Goal: Task Accomplishment & Management: Use online tool/utility

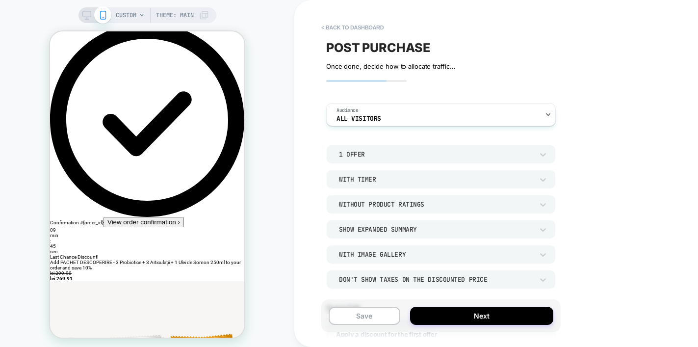
scroll to position [2, 0]
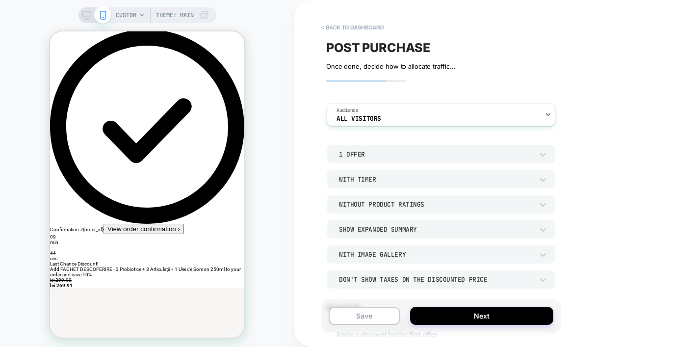
click at [139, 16] on icon at bounding box center [142, 15] width 6 height 6
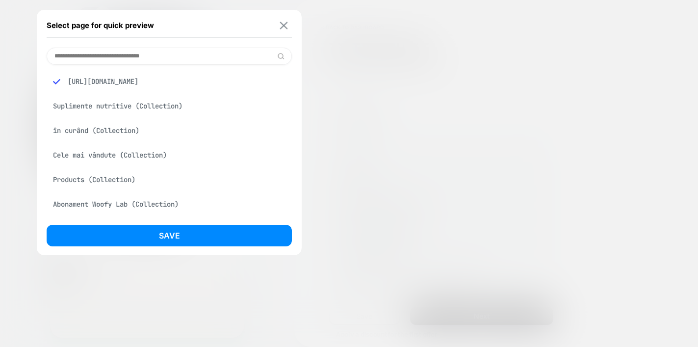
click at [285, 25] on img at bounding box center [284, 25] width 8 height 7
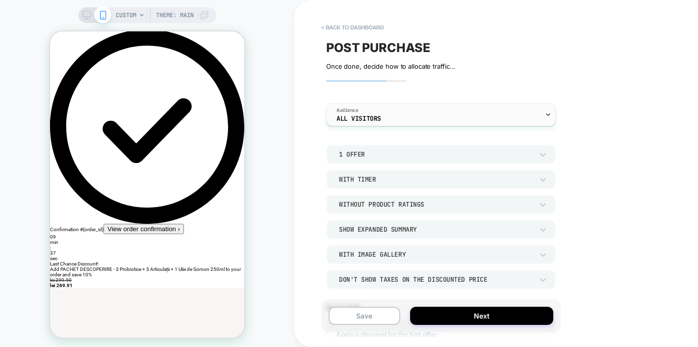
click at [396, 117] on div "Audience All Visitors" at bounding box center [439, 115] width 224 height 22
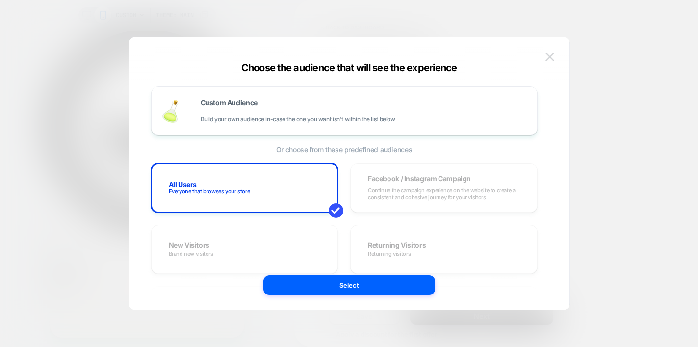
click at [550, 56] on img at bounding box center [550, 56] width 9 height 8
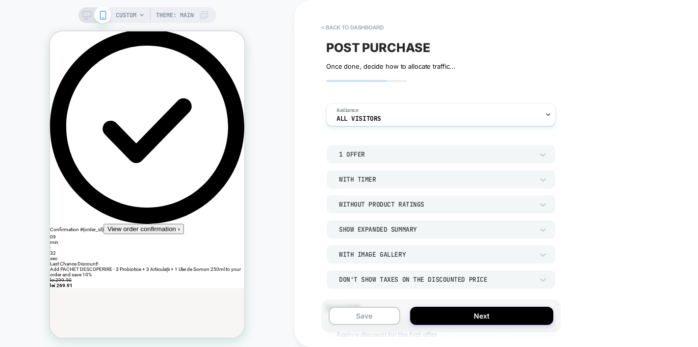
click at [427, 154] on div "1 Offer" at bounding box center [436, 154] width 194 height 8
click at [393, 201] on div "2 Offers" at bounding box center [440, 200] width 221 height 21
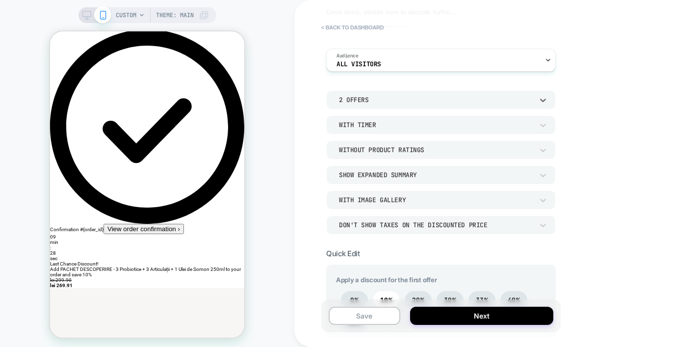
scroll to position [55, 0]
click at [395, 122] on div "With Timer" at bounding box center [436, 124] width 194 height 8
click at [397, 101] on div at bounding box center [349, 173] width 698 height 347
click at [397, 101] on div "2 Offers" at bounding box center [436, 99] width 194 height 8
click at [256, 170] on div at bounding box center [349, 173] width 698 height 347
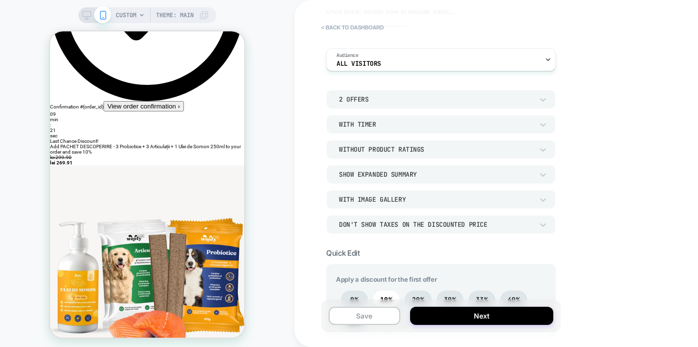
scroll to position [114, 0]
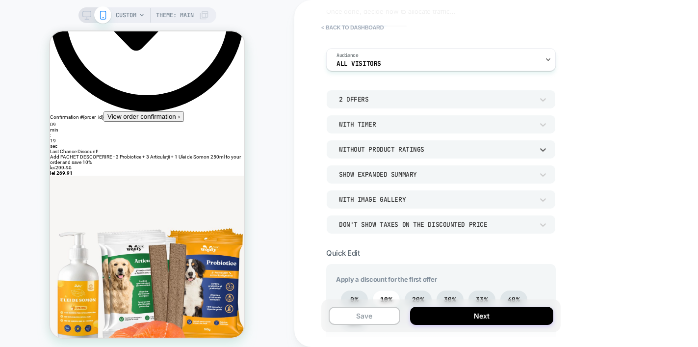
click at [444, 151] on div "Without Product Ratings" at bounding box center [436, 149] width 194 height 8
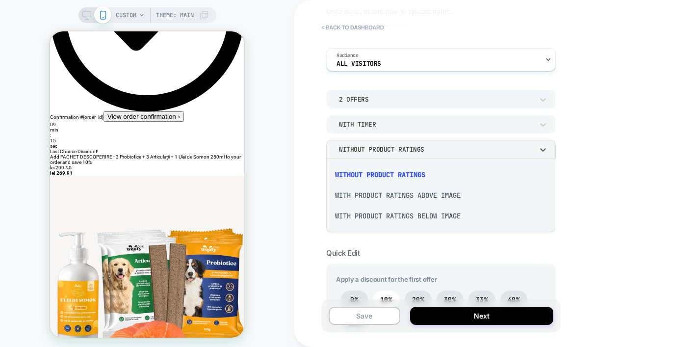
click at [326, 145] on div at bounding box center [349, 173] width 698 height 347
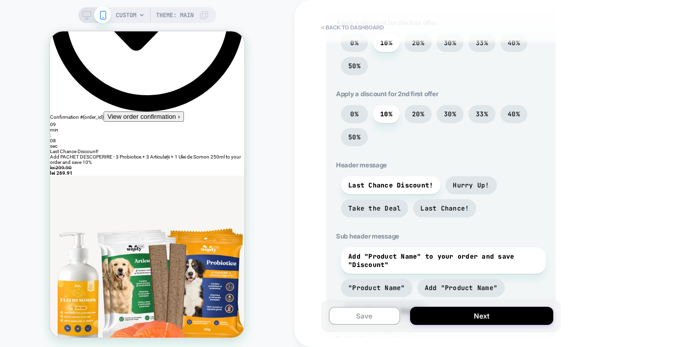
scroll to position [313, 0]
click at [392, 265] on span "Add "Product Name" to your order and save "Discount"" at bounding box center [443, 259] width 190 height 17
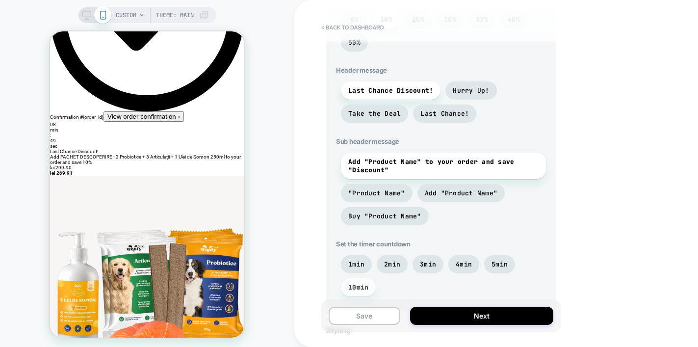
scroll to position [0, 0]
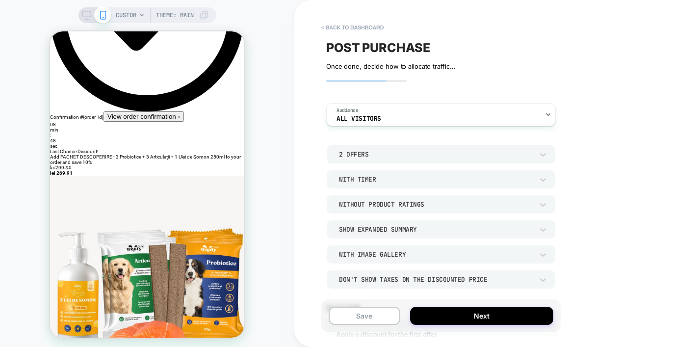
click at [383, 153] on div "2 Offers" at bounding box center [436, 154] width 194 height 8
click at [373, 178] on div "1 Offer" at bounding box center [440, 179] width 221 height 21
click at [313, 164] on div "< back to dashboard POST PURCHASE Click to edit experience details Once done, d…" at bounding box center [510, 173] width 432 height 347
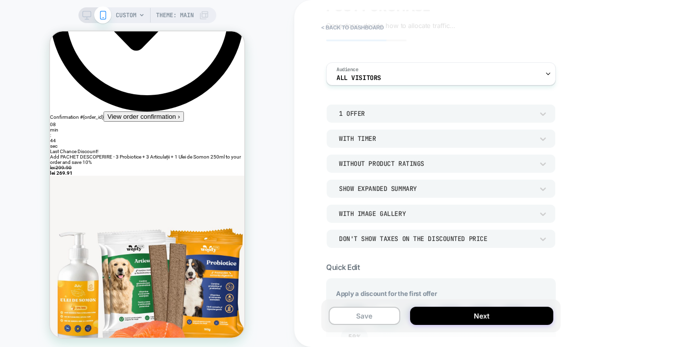
click at [442, 190] on div "Show Expanded Summary" at bounding box center [436, 188] width 194 height 8
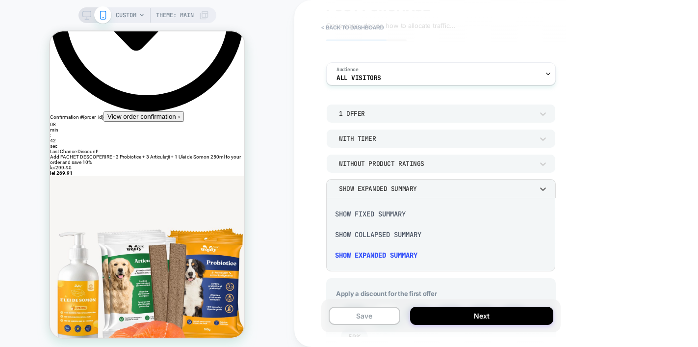
click at [442, 190] on div at bounding box center [349, 173] width 698 height 347
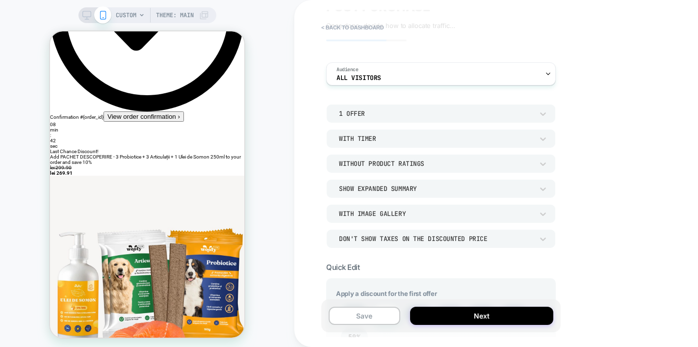
scroll to position [62, 0]
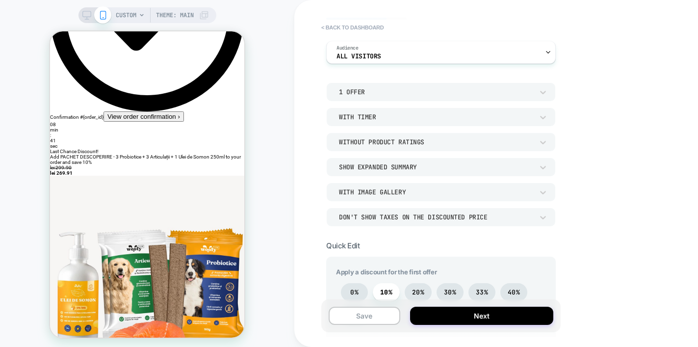
click at [443, 199] on div "With Image Gallery" at bounding box center [441, 192] width 230 height 19
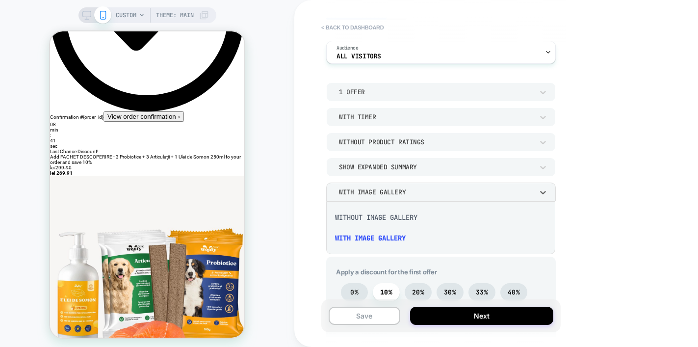
click at [444, 194] on div at bounding box center [349, 173] width 698 height 347
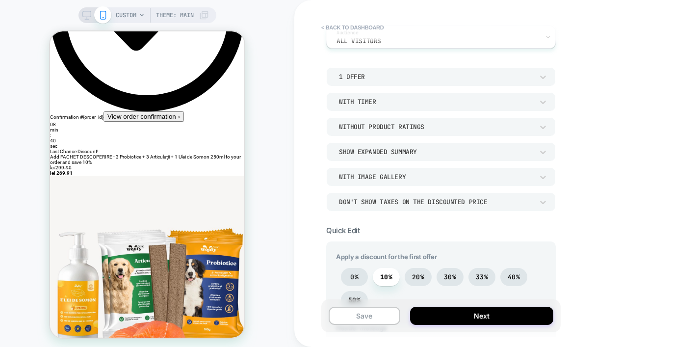
scroll to position [78, 0]
click at [448, 200] on div "Don't show taxes on the discounted price" at bounding box center [436, 201] width 194 height 8
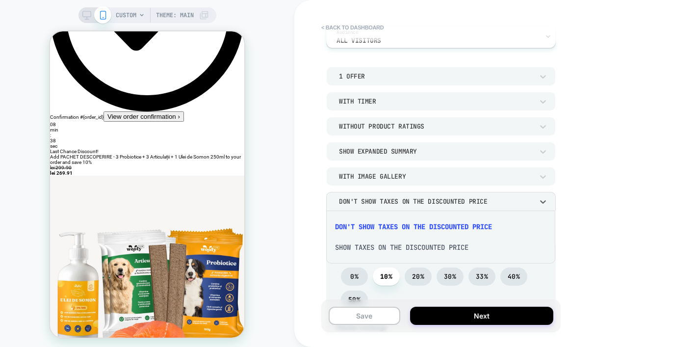
click at [448, 200] on div at bounding box center [349, 173] width 698 height 347
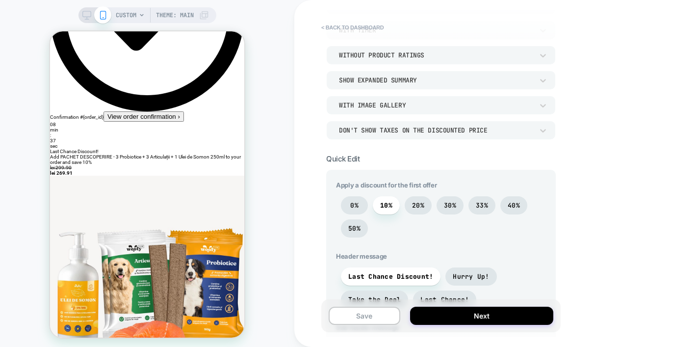
scroll to position [203, 0]
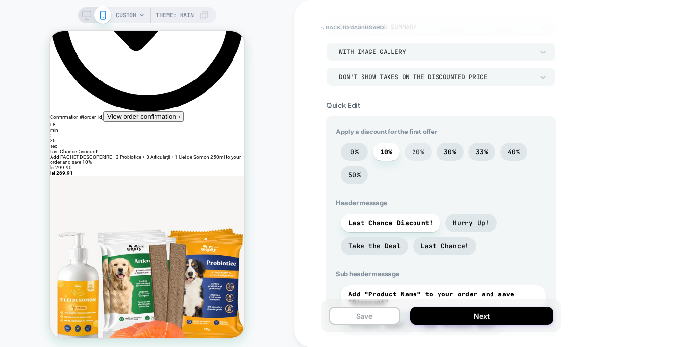
click at [423, 158] on span "20%" at bounding box center [418, 152] width 27 height 18
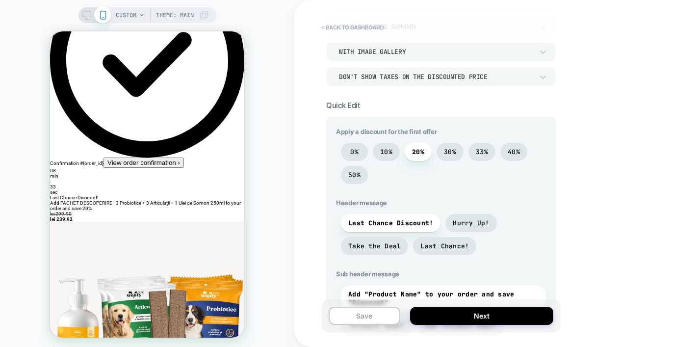
scroll to position [69, 0]
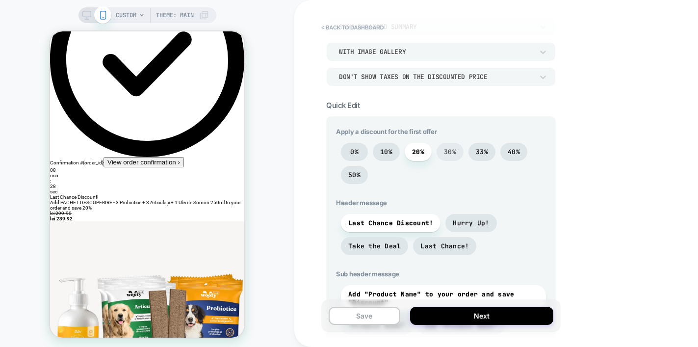
click at [455, 149] on span "30%" at bounding box center [450, 152] width 12 height 8
click at [481, 148] on span "33%" at bounding box center [482, 152] width 12 height 8
click at [358, 151] on span "0%" at bounding box center [354, 152] width 27 height 18
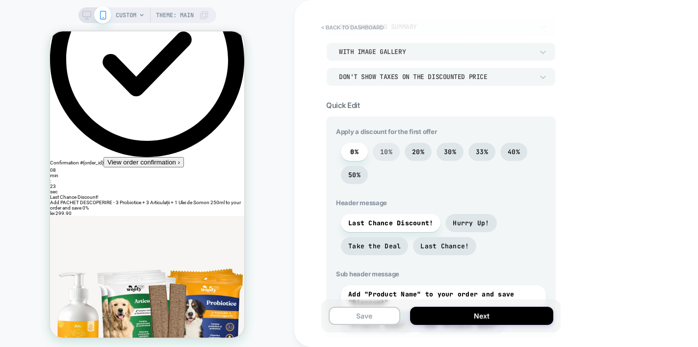
click at [381, 151] on span "10%" at bounding box center [386, 152] width 12 height 8
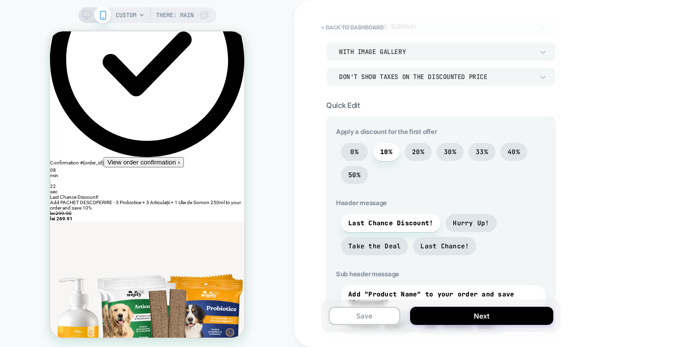
scroll to position [219, 0]
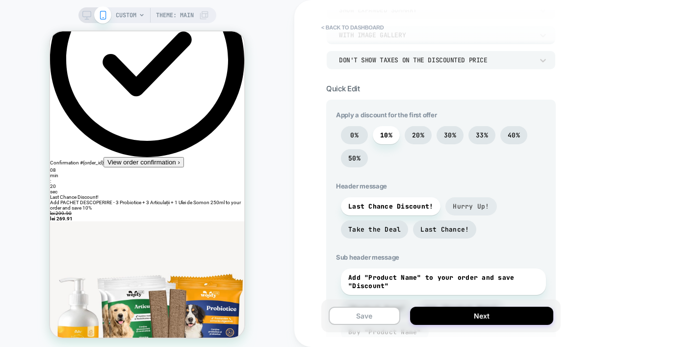
click at [467, 211] on span "Hurry Up!" at bounding box center [470, 206] width 51 height 18
click at [372, 202] on span "Last Chance Discount!" at bounding box center [390, 206] width 85 height 8
click at [428, 229] on span "Last Chance!" at bounding box center [444, 229] width 49 height 8
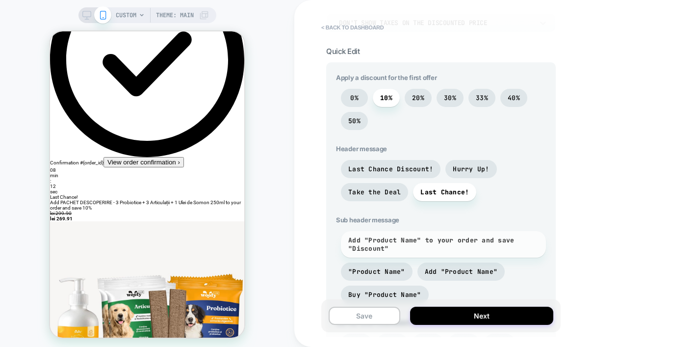
scroll to position [259, 0]
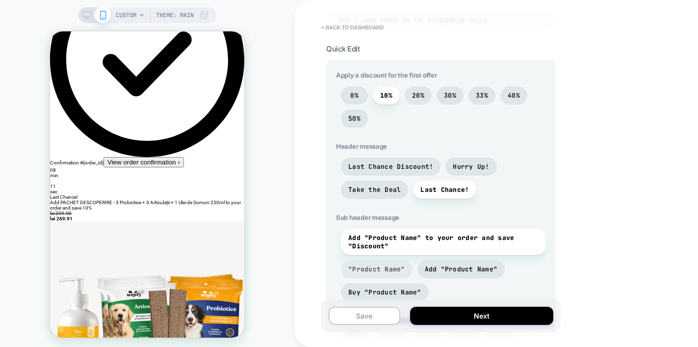
click at [379, 266] on span ""Product Name"" at bounding box center [376, 269] width 57 height 8
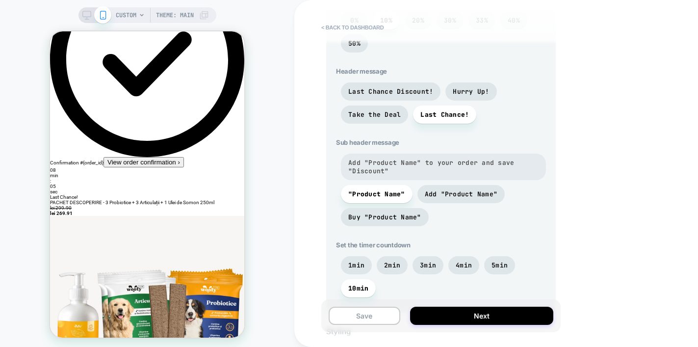
scroll to position [340, 0]
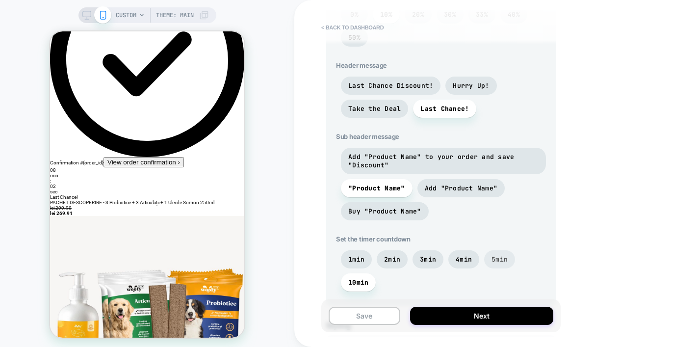
click at [495, 254] on span "5min" at bounding box center [499, 259] width 31 height 18
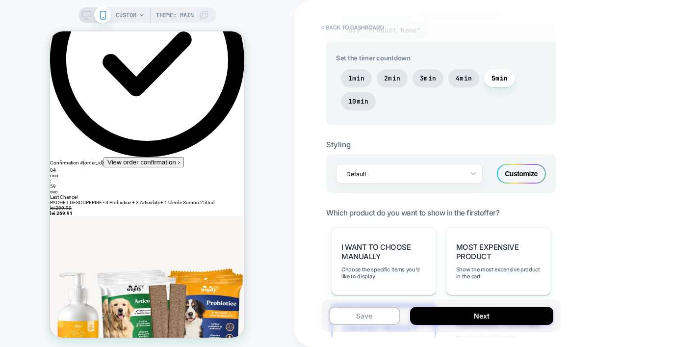
scroll to position [526, 0]
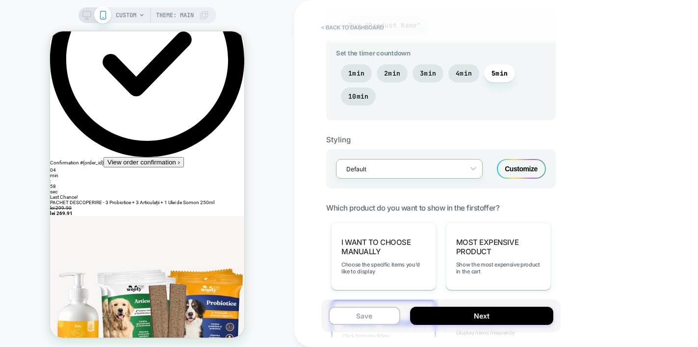
click at [411, 170] on div at bounding box center [402, 168] width 113 height 9
click at [324, 179] on div "POST PURCHASE Click to edit experience details Once done, decide how to allocat…" at bounding box center [440, 173] width 239 height 327
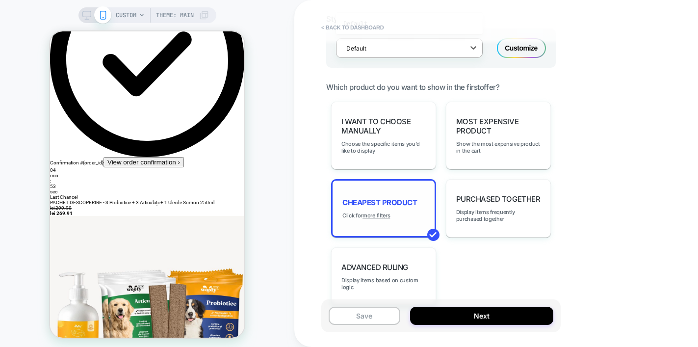
scroll to position [624, 0]
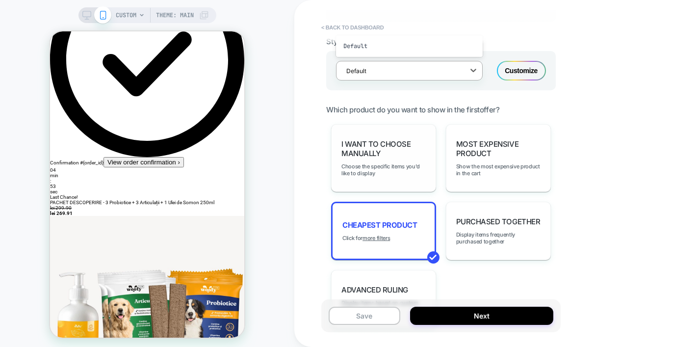
click at [366, 157] on div "I want to choose manually Choose the specific items you'd like to display" at bounding box center [383, 158] width 105 height 68
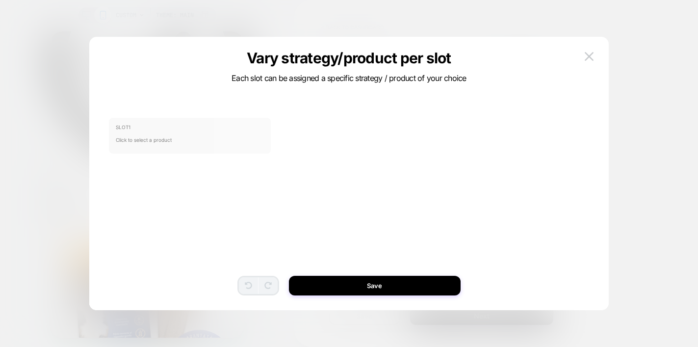
click at [184, 137] on span "Click to select a product" at bounding box center [190, 140] width 149 height 20
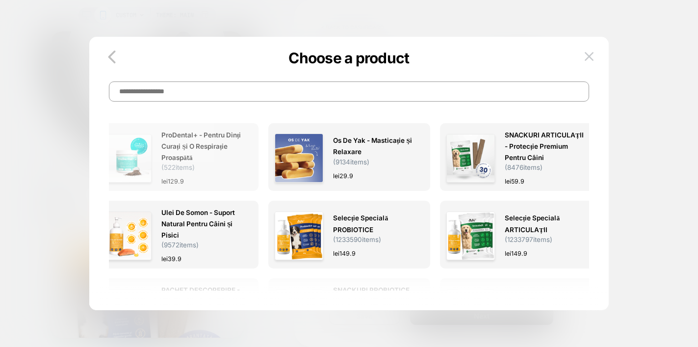
click at [197, 149] on span "ProDental+ - Pentru dinți curați și o respirație proaspătă" at bounding box center [201, 147] width 80 height 34
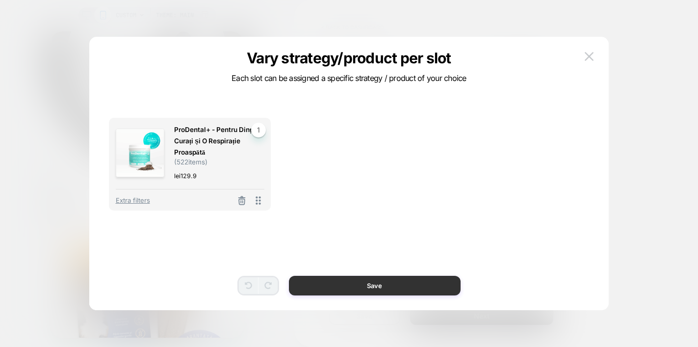
click at [343, 286] on button "Save" at bounding box center [375, 286] width 172 height 20
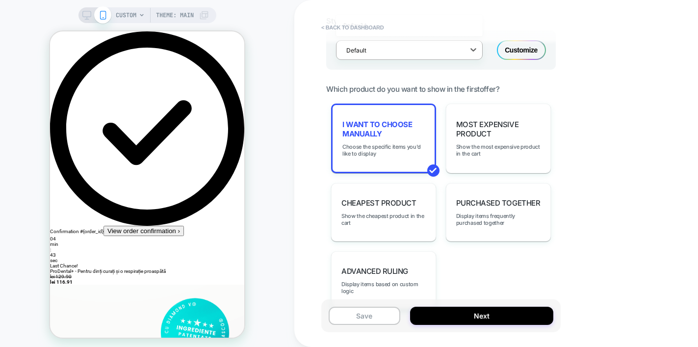
scroll to position [699, 0]
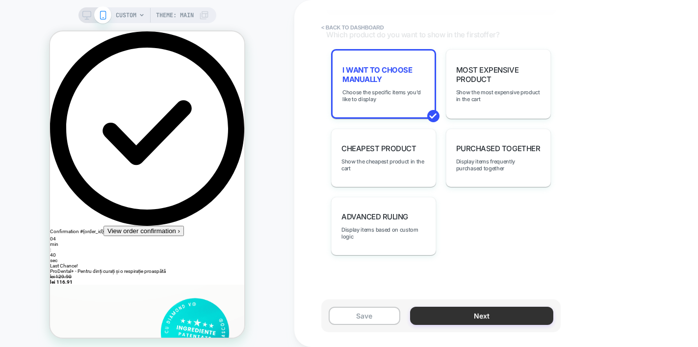
click at [454, 313] on button "Next" at bounding box center [481, 316] width 143 height 18
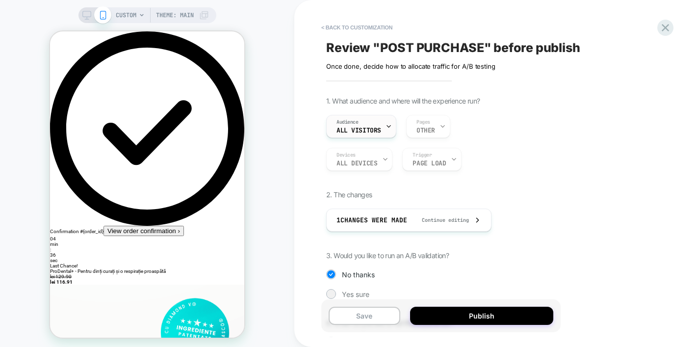
click at [382, 127] on div "Audience All Visitors" at bounding box center [359, 126] width 64 height 22
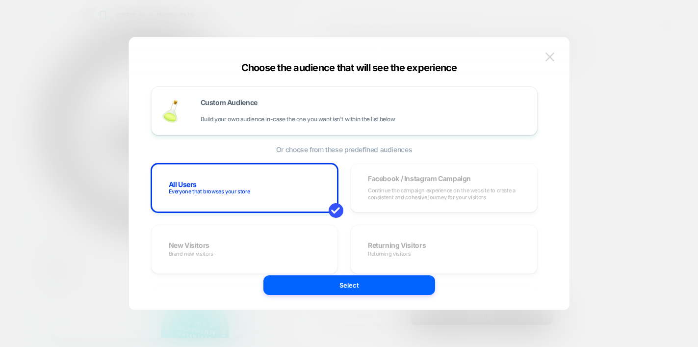
click at [553, 59] on img at bounding box center [550, 56] width 9 height 8
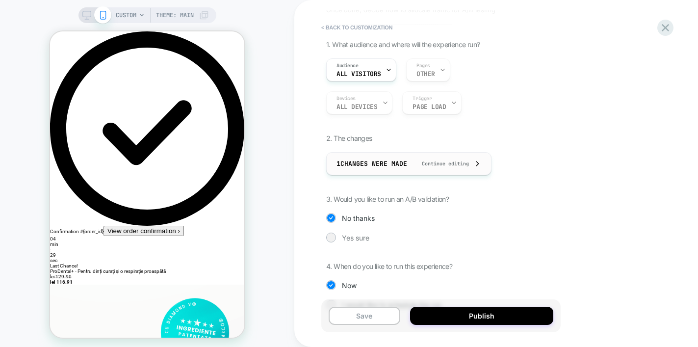
scroll to position [58, 0]
click at [417, 160] on span "Continue editing" at bounding box center [440, 161] width 57 height 6
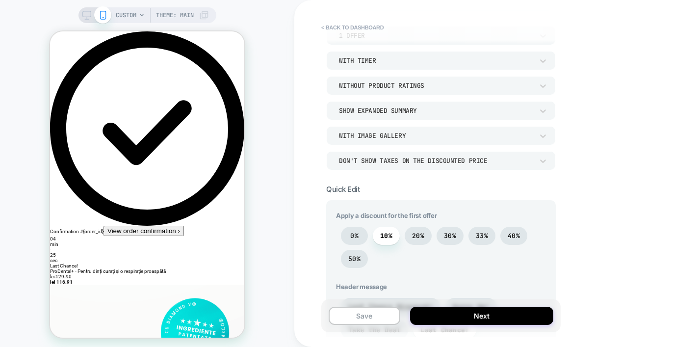
scroll to position [177, 0]
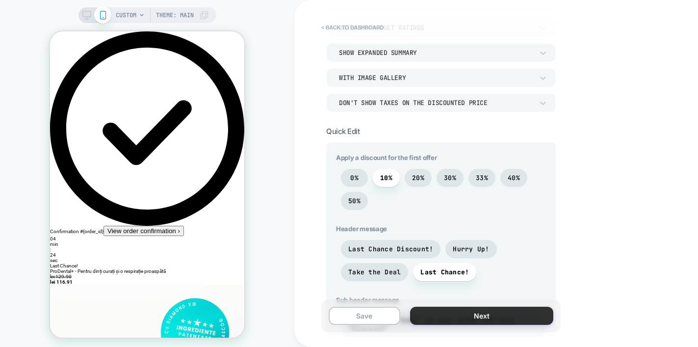
click at [446, 320] on button "Next" at bounding box center [481, 316] width 143 height 18
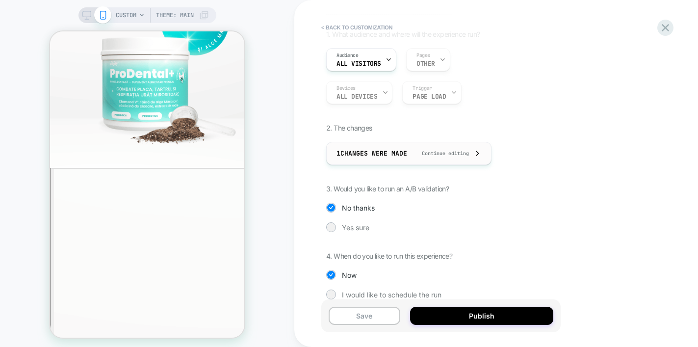
scroll to position [82, 0]
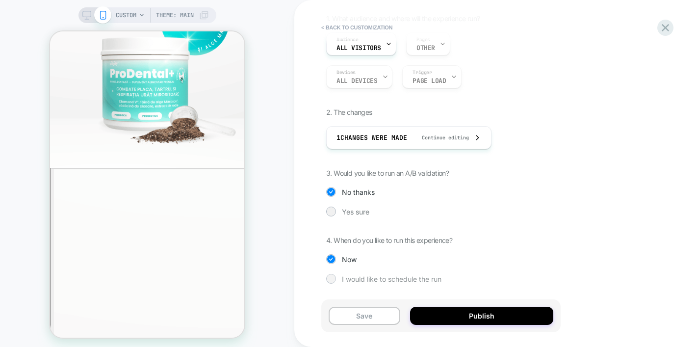
click at [333, 282] on div at bounding box center [331, 279] width 10 height 10
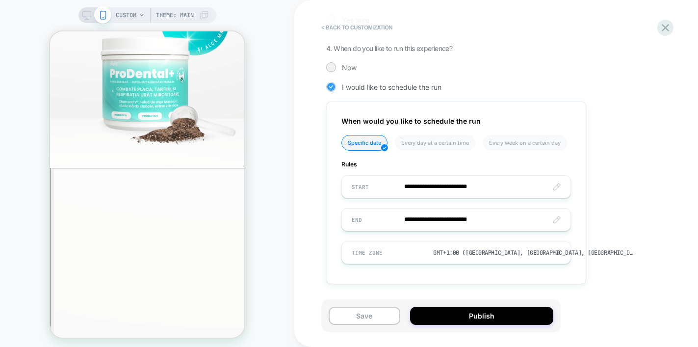
scroll to position [275, 0]
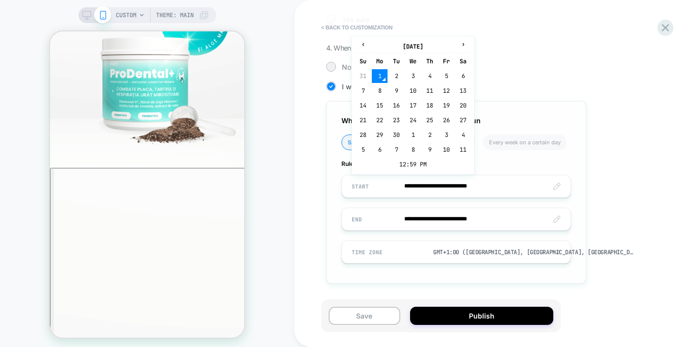
click at [399, 183] on input "**********" at bounding box center [456, 186] width 229 height 23
click at [396, 73] on td "2" at bounding box center [397, 76] width 16 height 14
type input "**********"
click at [471, 182] on input "**********" at bounding box center [456, 186] width 229 height 23
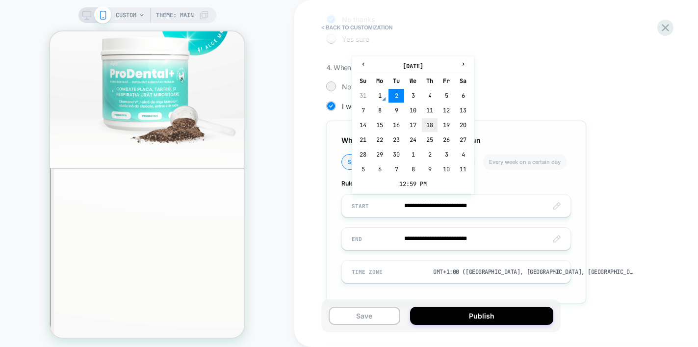
scroll to position [263, 0]
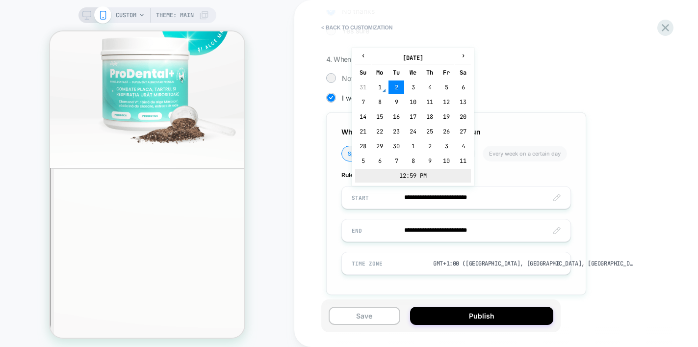
click at [413, 173] on td "12:59 PM" at bounding box center [413, 176] width 116 height 14
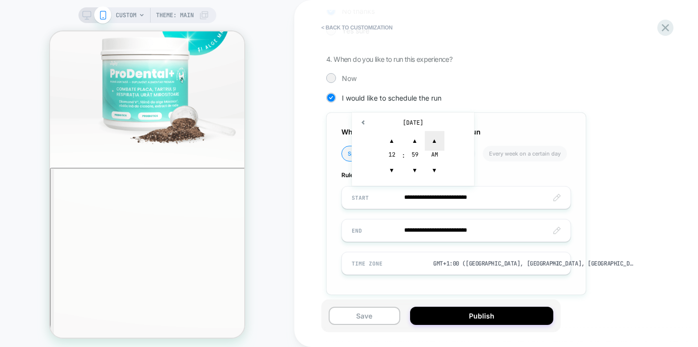
click at [434, 138] on span "▲" at bounding box center [435, 141] width 20 height 20
click at [415, 140] on span "▲" at bounding box center [415, 141] width 20 height 20
type input "**********"
click at [359, 226] on input "**********" at bounding box center [456, 230] width 229 height 23
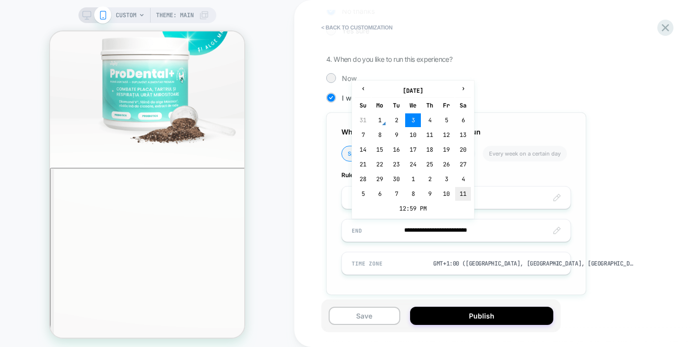
click at [462, 189] on td "11" at bounding box center [463, 194] width 16 height 14
type input "**********"
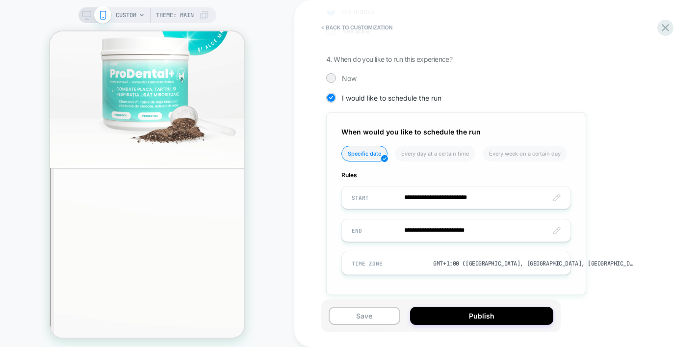
scroll to position [275, 0]
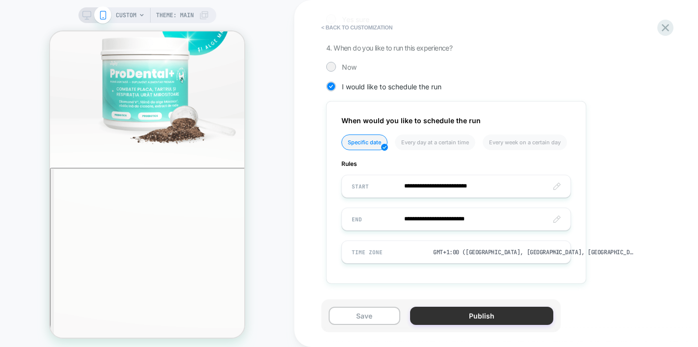
click at [441, 316] on button "Publish" at bounding box center [481, 316] width 143 height 18
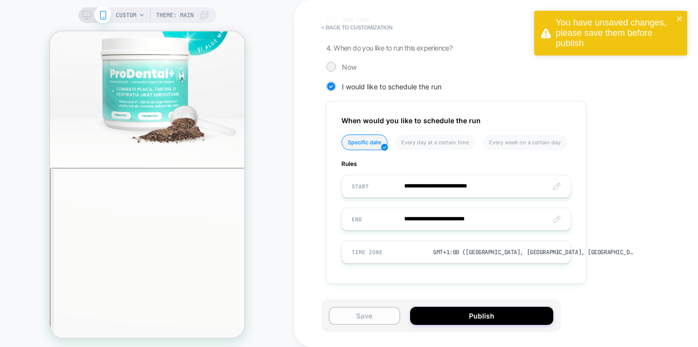
click at [366, 313] on button "Save" at bounding box center [365, 316] width 72 height 18
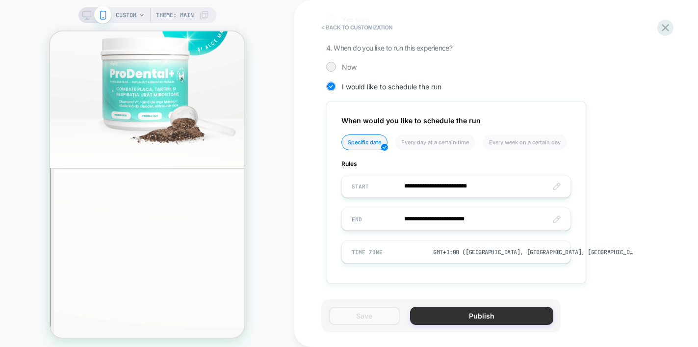
click at [471, 316] on button "Publish" at bounding box center [481, 316] width 143 height 18
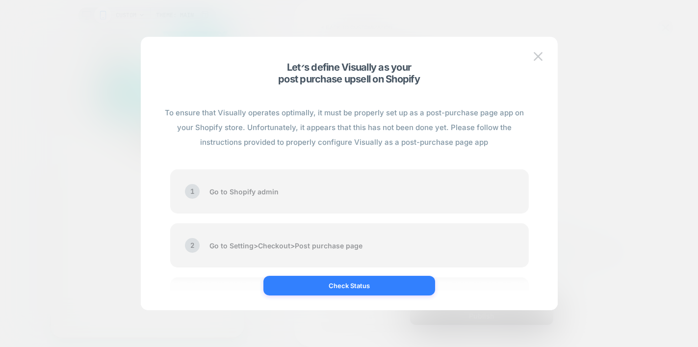
click at [299, 284] on button "Check Status" at bounding box center [349, 286] width 172 height 20
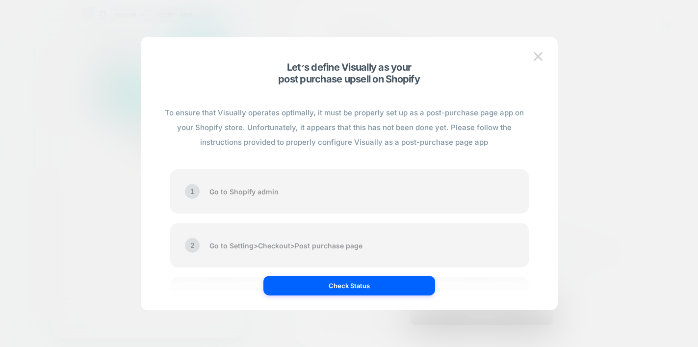
scroll to position [60, 0]
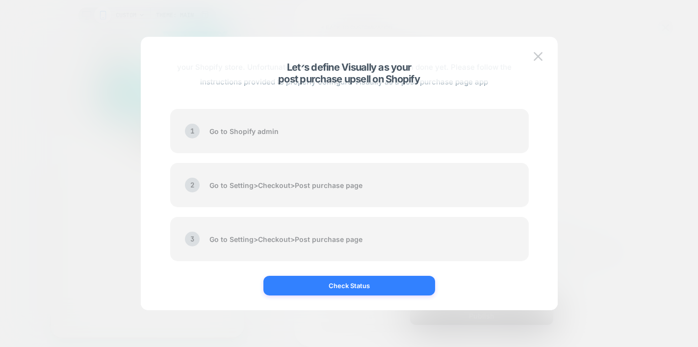
click at [345, 290] on button "Check Status" at bounding box center [349, 286] width 172 height 20
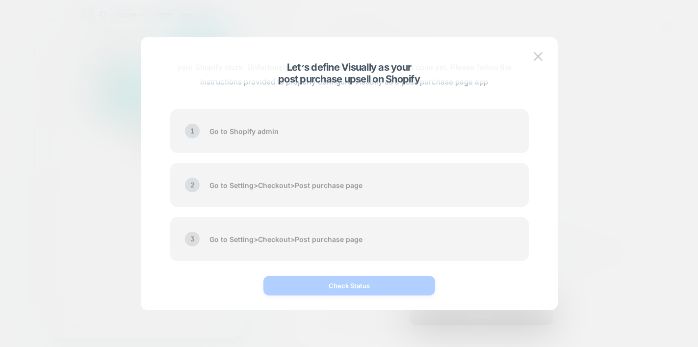
scroll to position [0, 0]
